Goal: Task Accomplishment & Management: Use online tool/utility

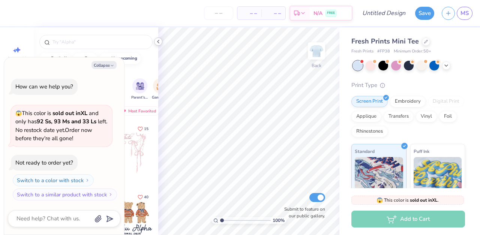
click at [158, 42] on icon at bounding box center [158, 42] width 6 height 6
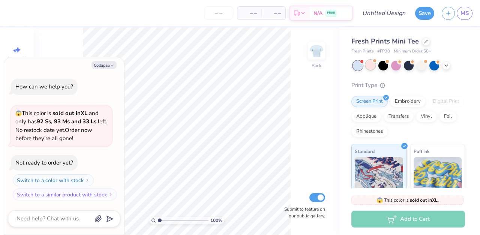
click at [371, 66] on div at bounding box center [371, 65] width 10 height 10
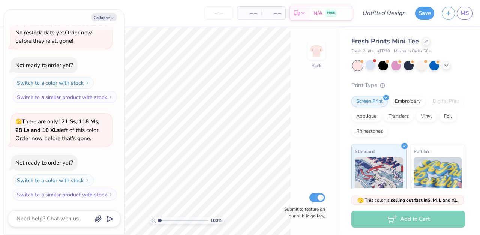
click at [415, 65] on div at bounding box center [409, 66] width 112 height 10
click at [421, 67] on div at bounding box center [422, 65] width 10 height 10
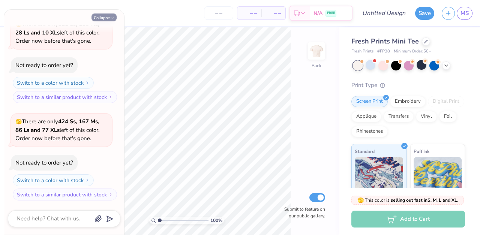
click at [114, 18] on icon "button" at bounding box center [112, 18] width 5 height 5
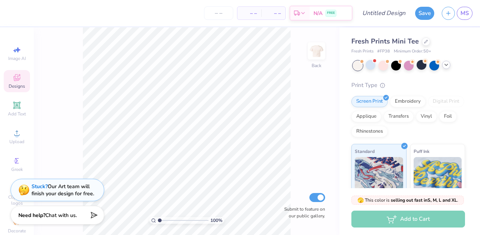
click at [448, 66] on icon at bounding box center [446, 65] width 6 height 6
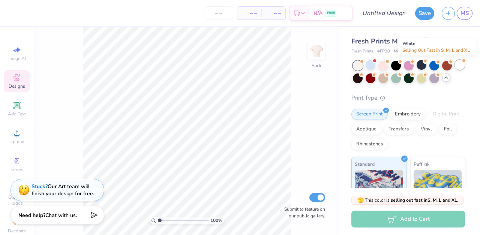
click at [460, 66] on div at bounding box center [460, 65] width 10 height 10
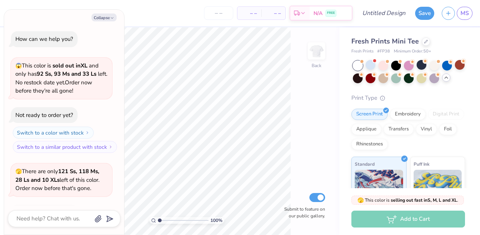
scroll to position [245, 0]
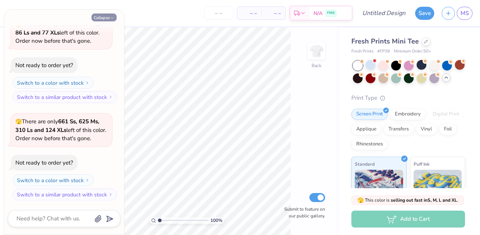
click at [110, 17] on icon "button" at bounding box center [112, 18] width 5 height 5
type textarea "x"
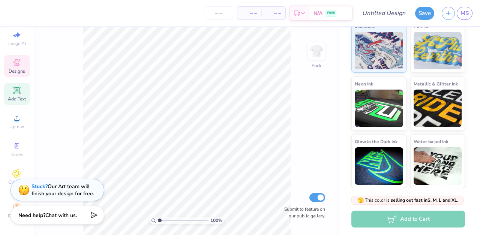
scroll to position [17, 0]
click at [17, 143] on icon at bounding box center [16, 144] width 9 height 9
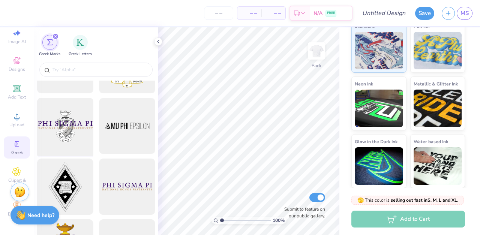
scroll to position [136, 0]
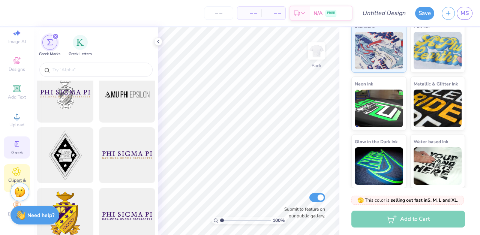
click at [18, 174] on icon at bounding box center [17, 172] width 8 height 8
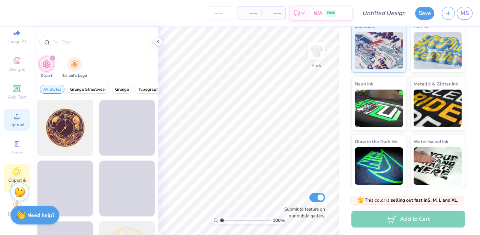
click at [17, 121] on div "Upload" at bounding box center [17, 120] width 26 height 22
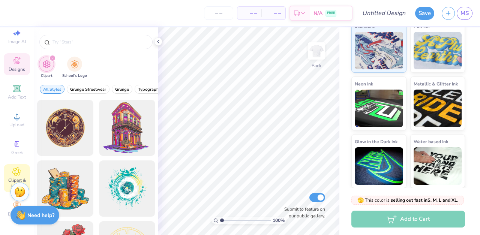
click at [12, 66] on span "Designs" at bounding box center [17, 69] width 17 height 6
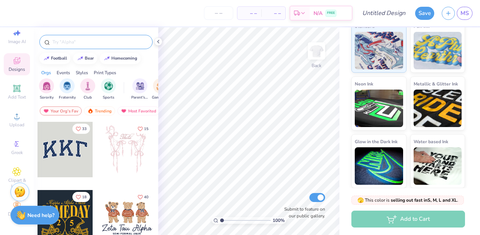
click at [75, 42] on input "text" at bounding box center [100, 42] width 96 height 8
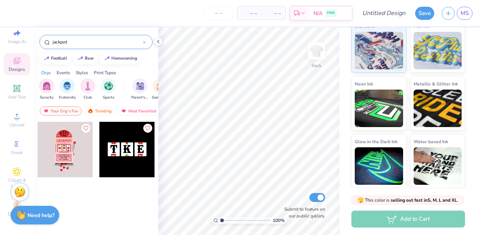
type input "jackpot"
